Goal: Transaction & Acquisition: Purchase product/service

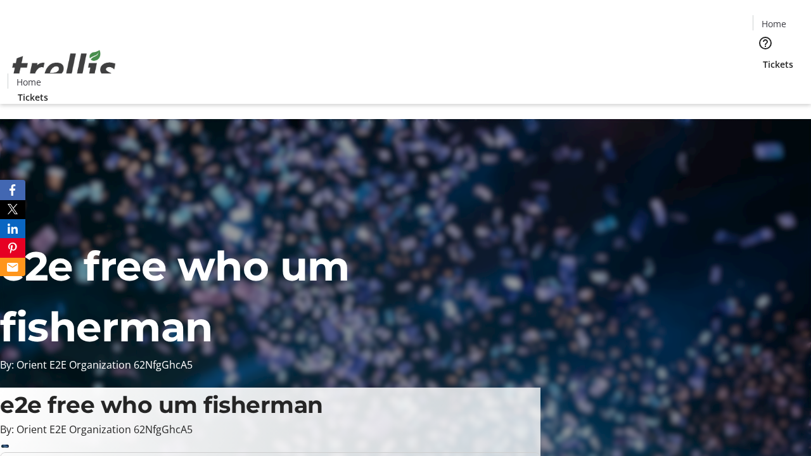
click at [763, 58] on span "Tickets" at bounding box center [778, 64] width 30 height 13
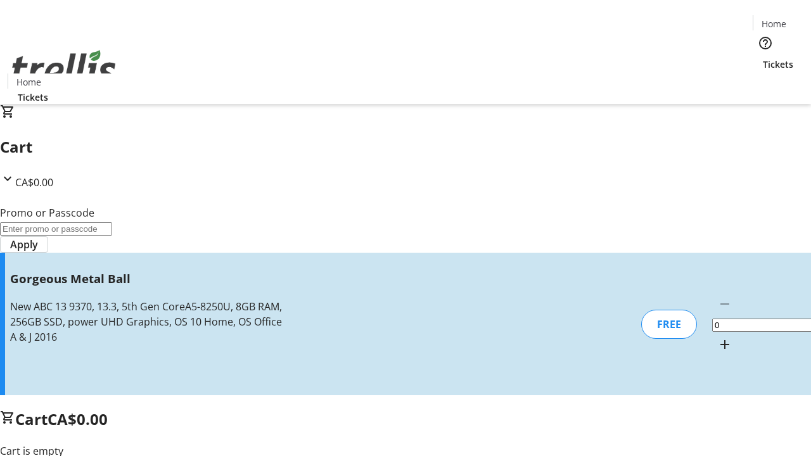
click at [717, 337] on mat-icon "Increment by one" at bounding box center [724, 344] width 15 height 15
type input "1"
